Goal: Find specific page/section: Find specific page/section

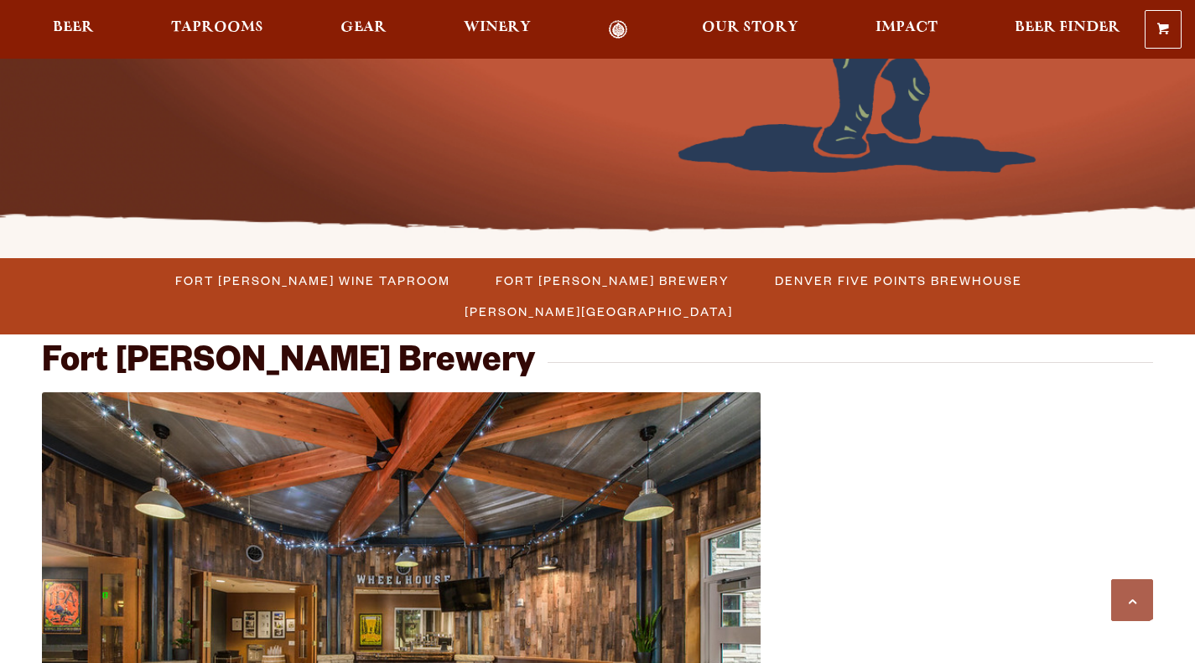
scroll to position [356, 0]
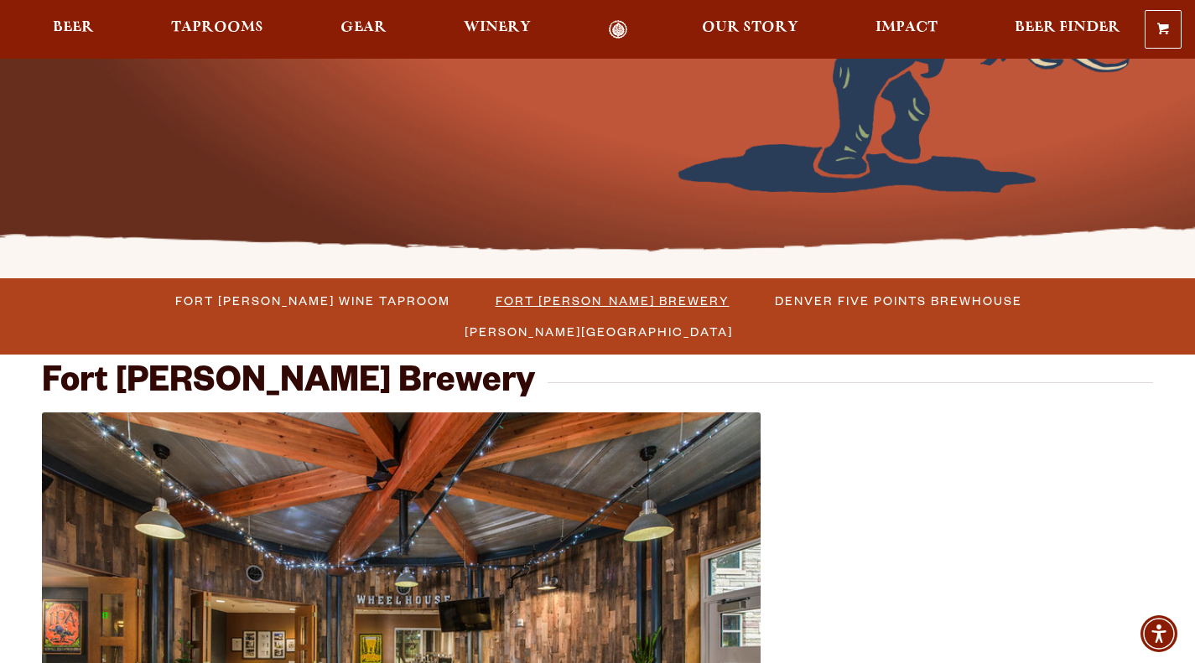
click at [495, 304] on span "Fort [PERSON_NAME] Brewery" at bounding box center [612, 300] width 234 height 24
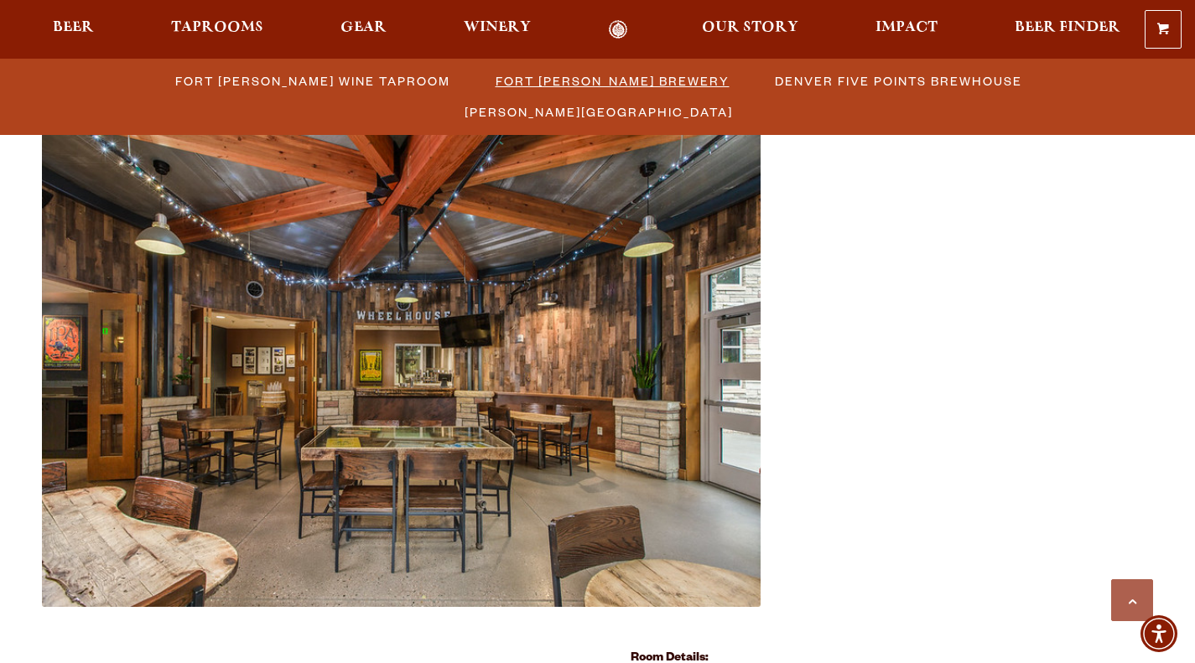
scroll to position [642, 0]
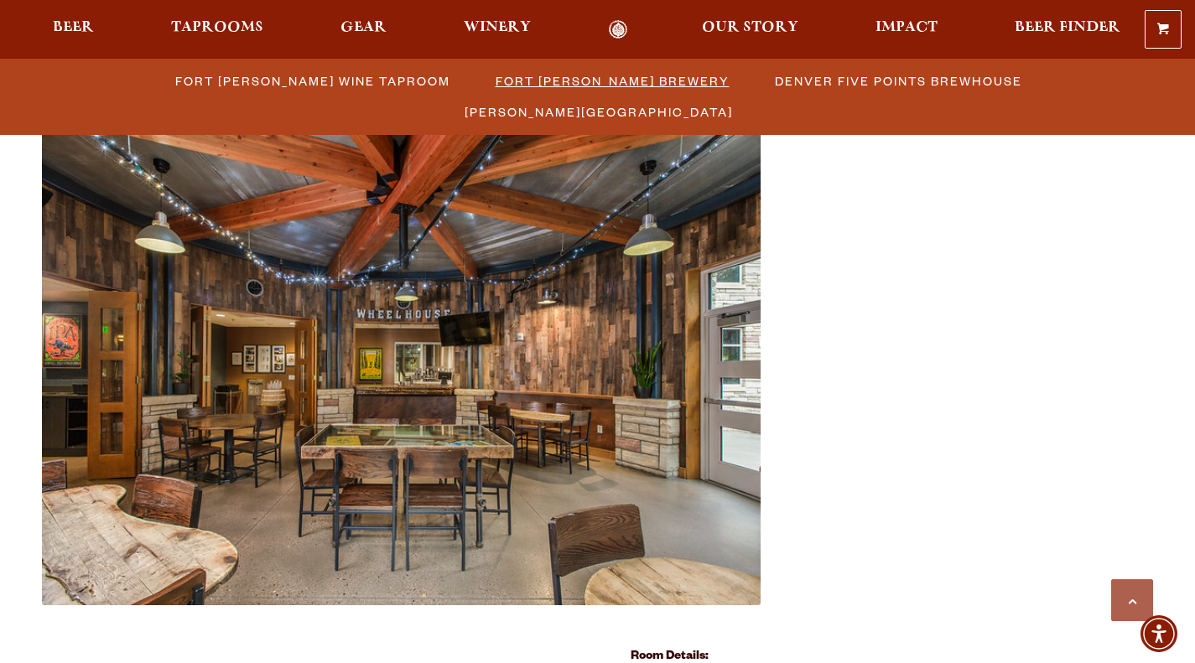
click at [495, 81] on span "Fort [PERSON_NAME] Brewery" at bounding box center [612, 81] width 234 height 24
click at [209, 24] on span "Taprooms" at bounding box center [217, 27] width 92 height 13
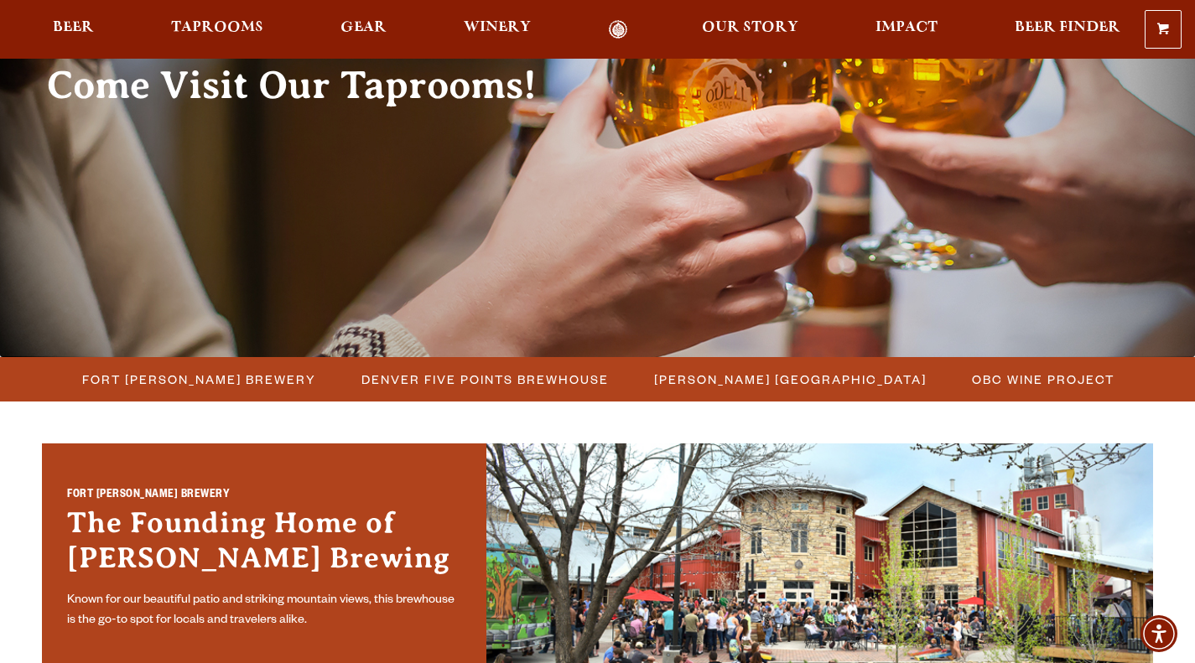
scroll to position [307, 0]
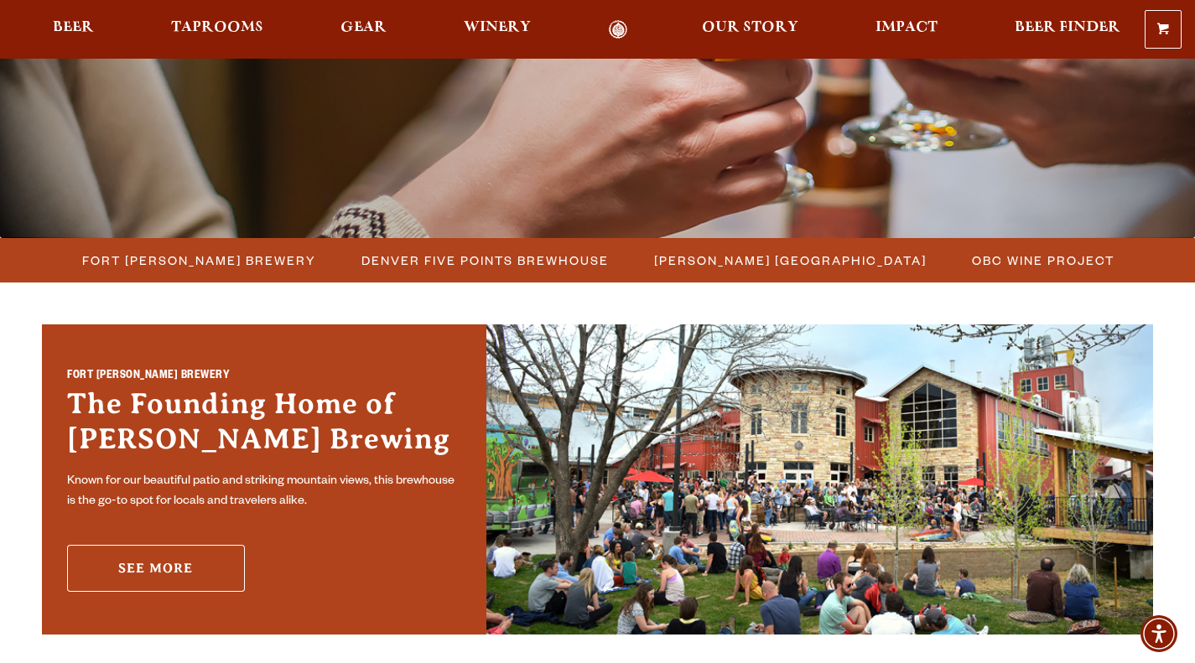
click at [152, 581] on link "See More" at bounding box center [156, 568] width 178 height 47
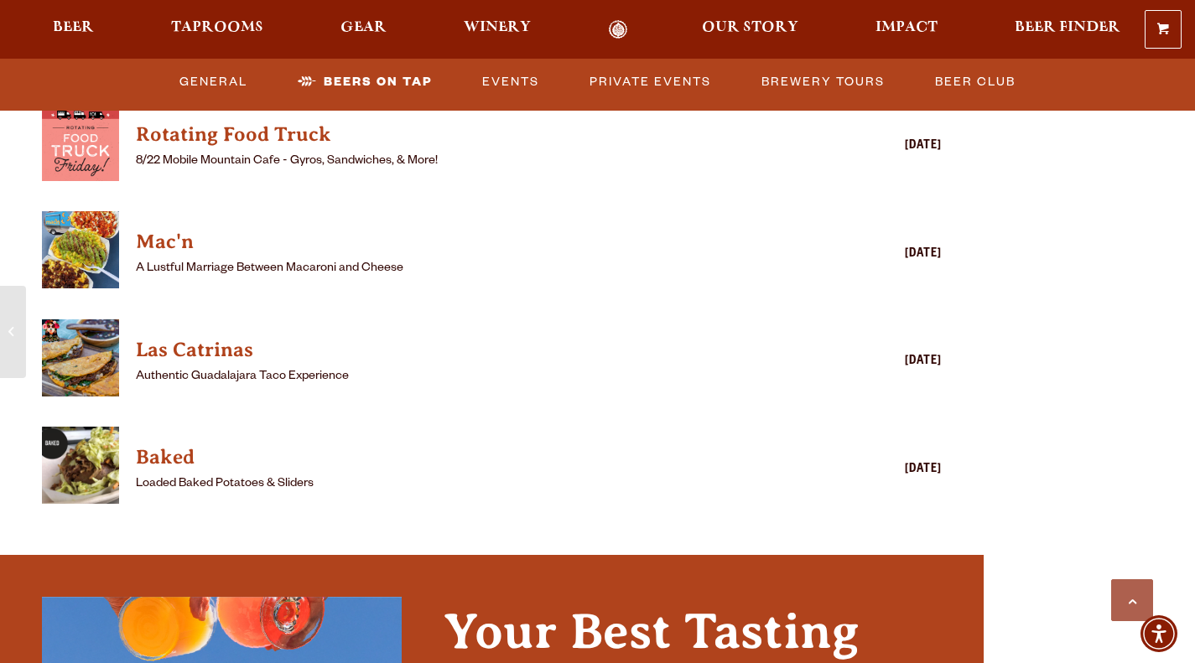
scroll to position [4544, 0]
